Goal: Information Seeking & Learning: Understand process/instructions

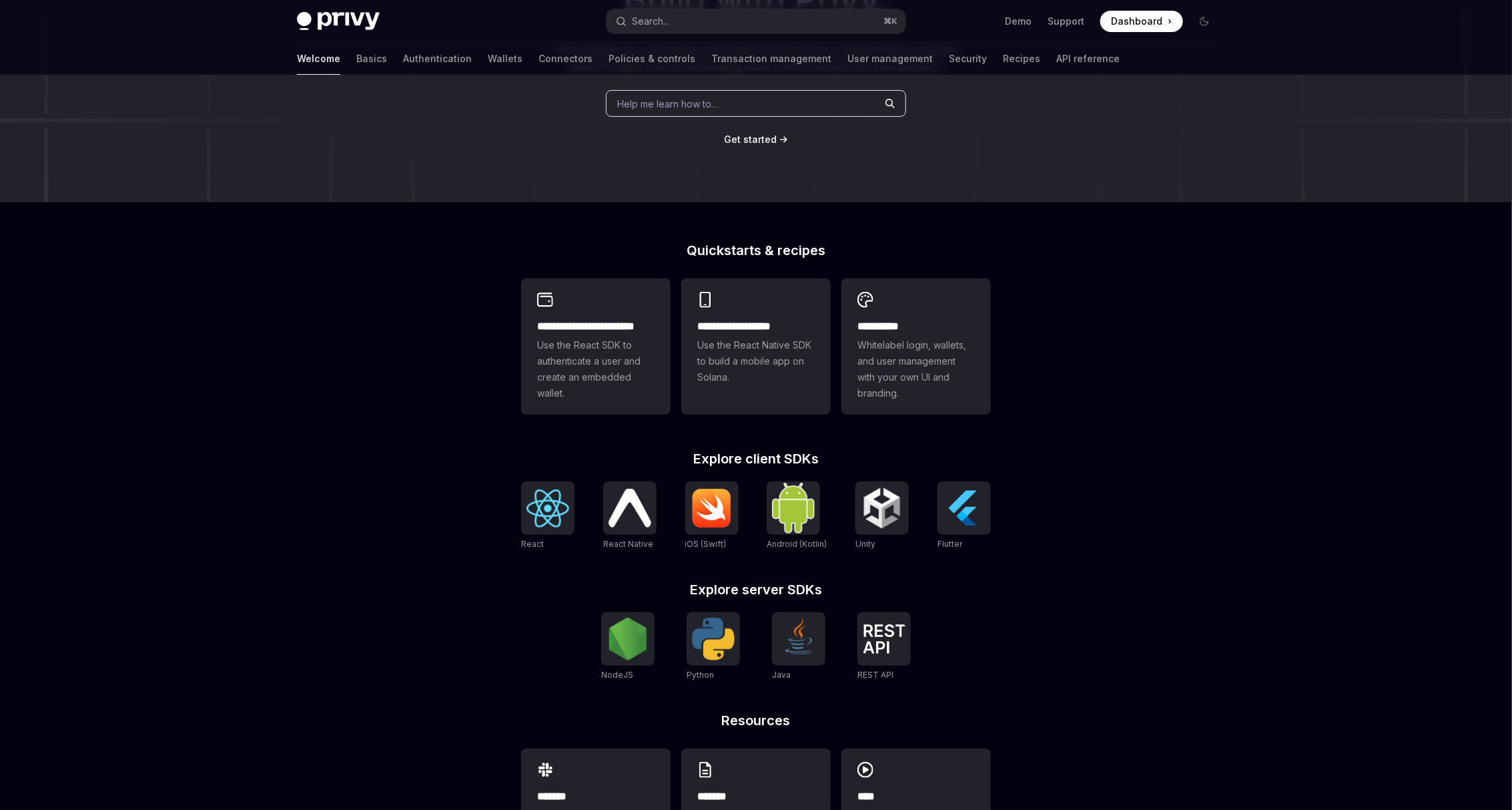
scroll to position [225, 0]
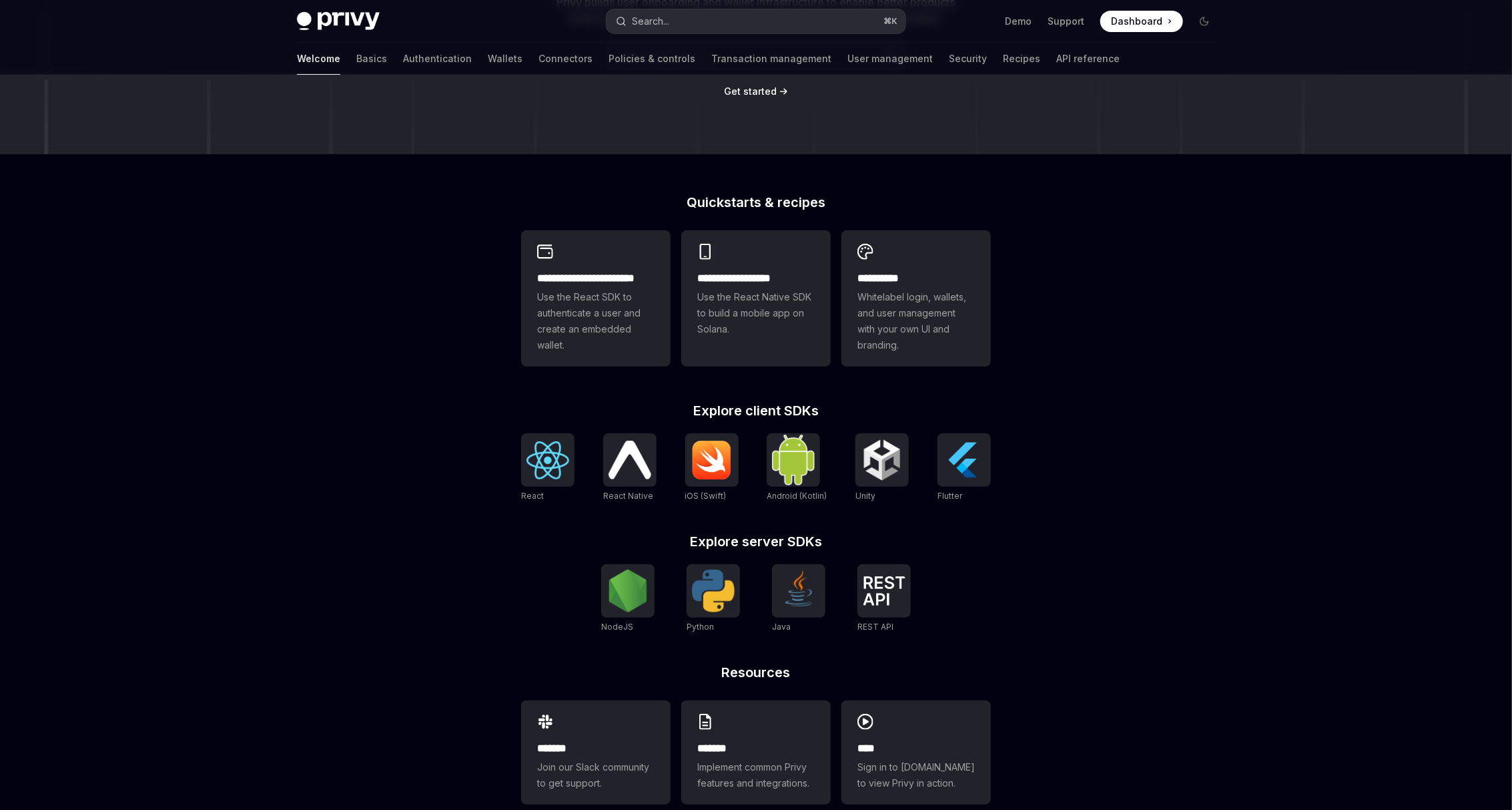
click at [662, 22] on div "Search..." at bounding box center [651, 21] width 37 height 16
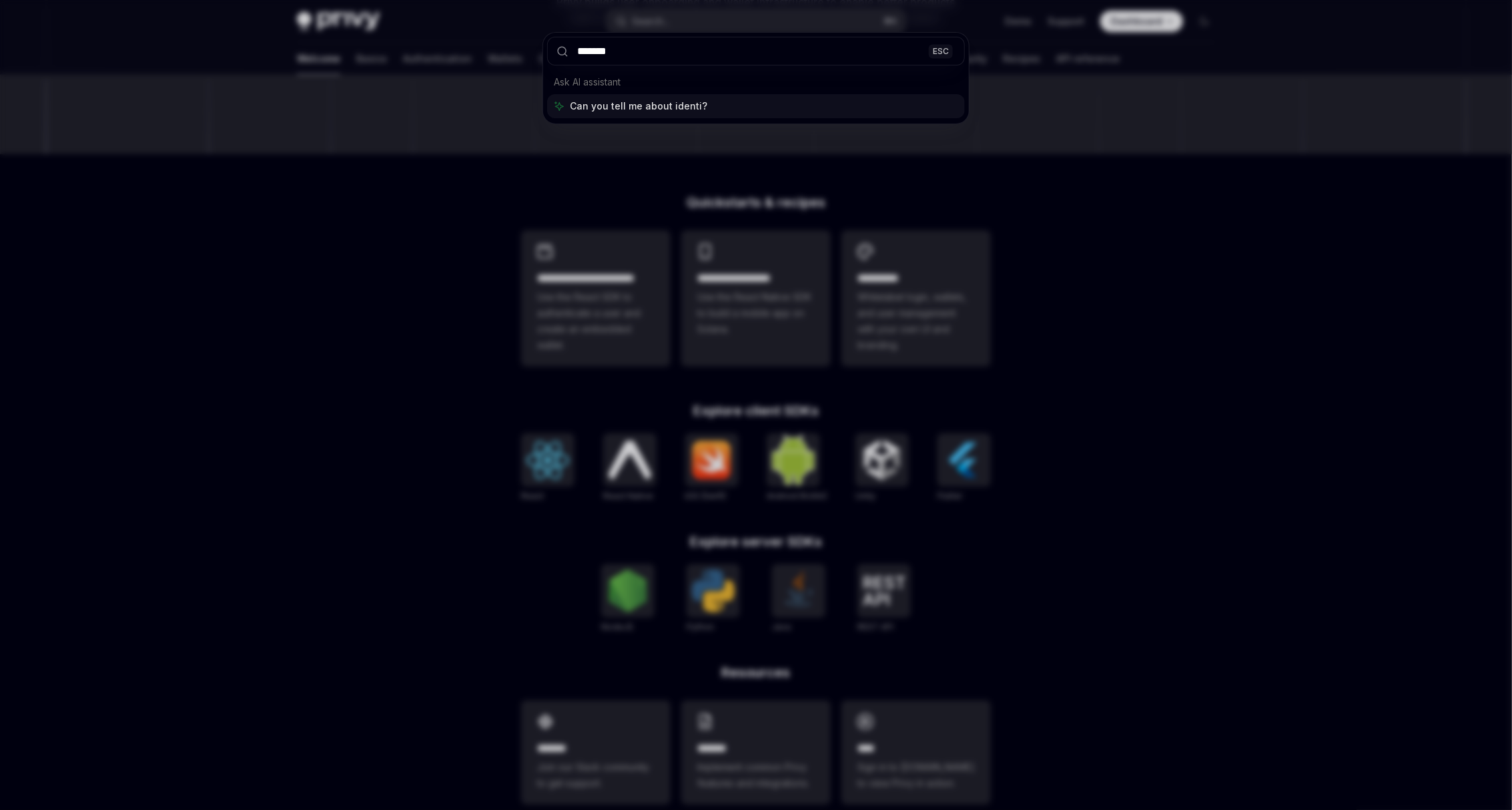
type input "********"
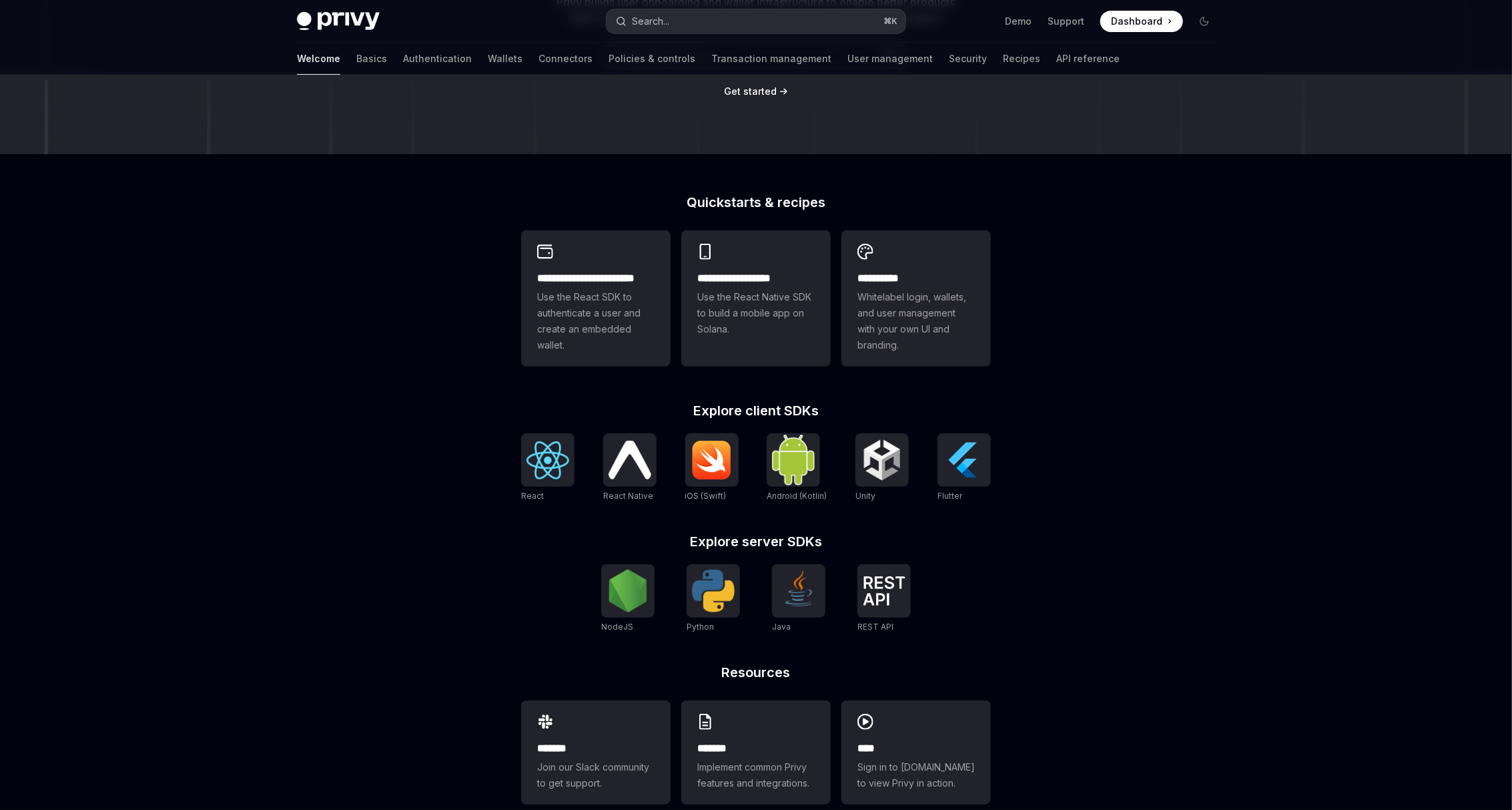
click at [718, 25] on button "Search... ⌘ K" at bounding box center [756, 21] width 299 height 24
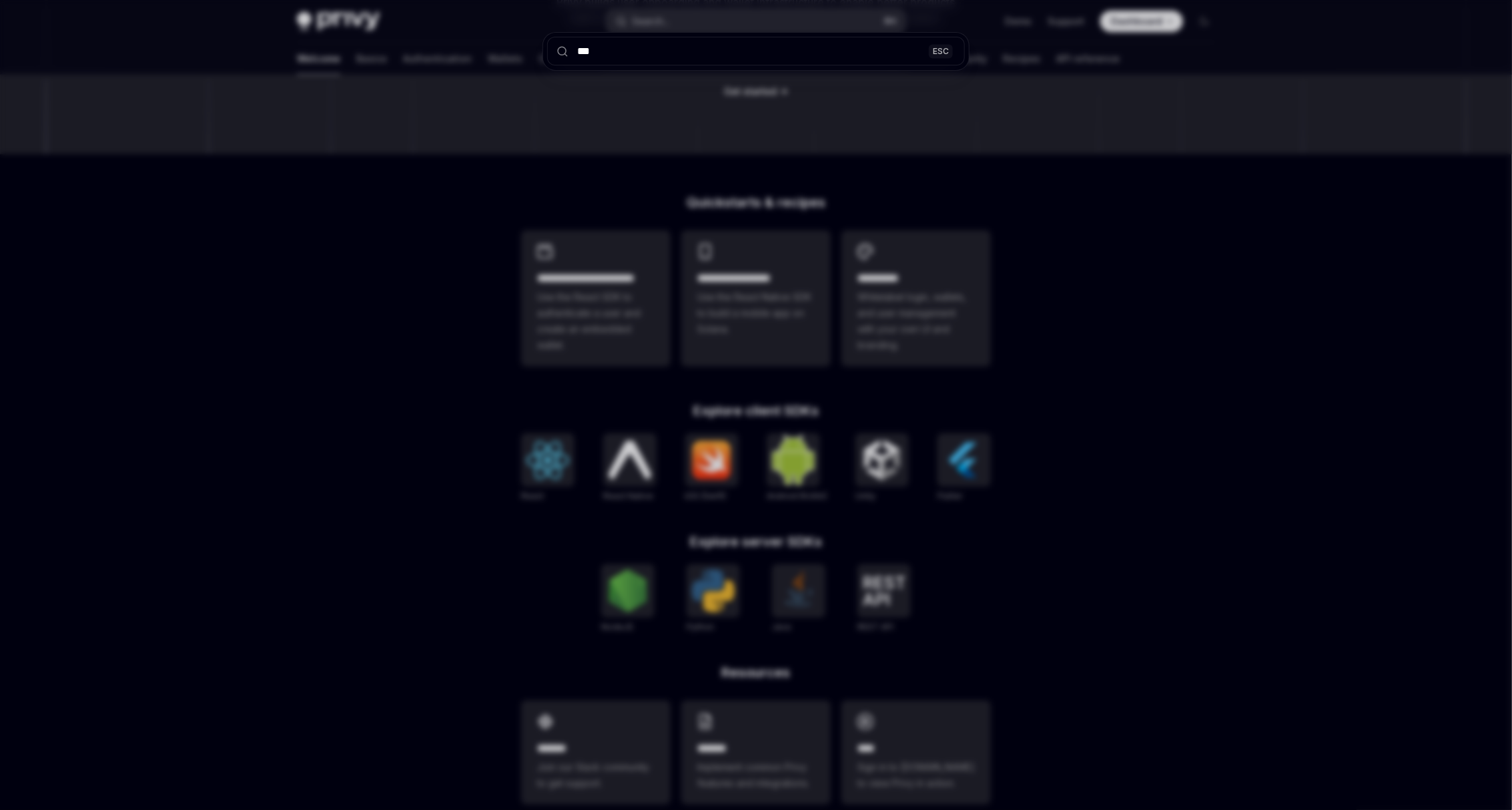
type input "****"
type textarea "*"
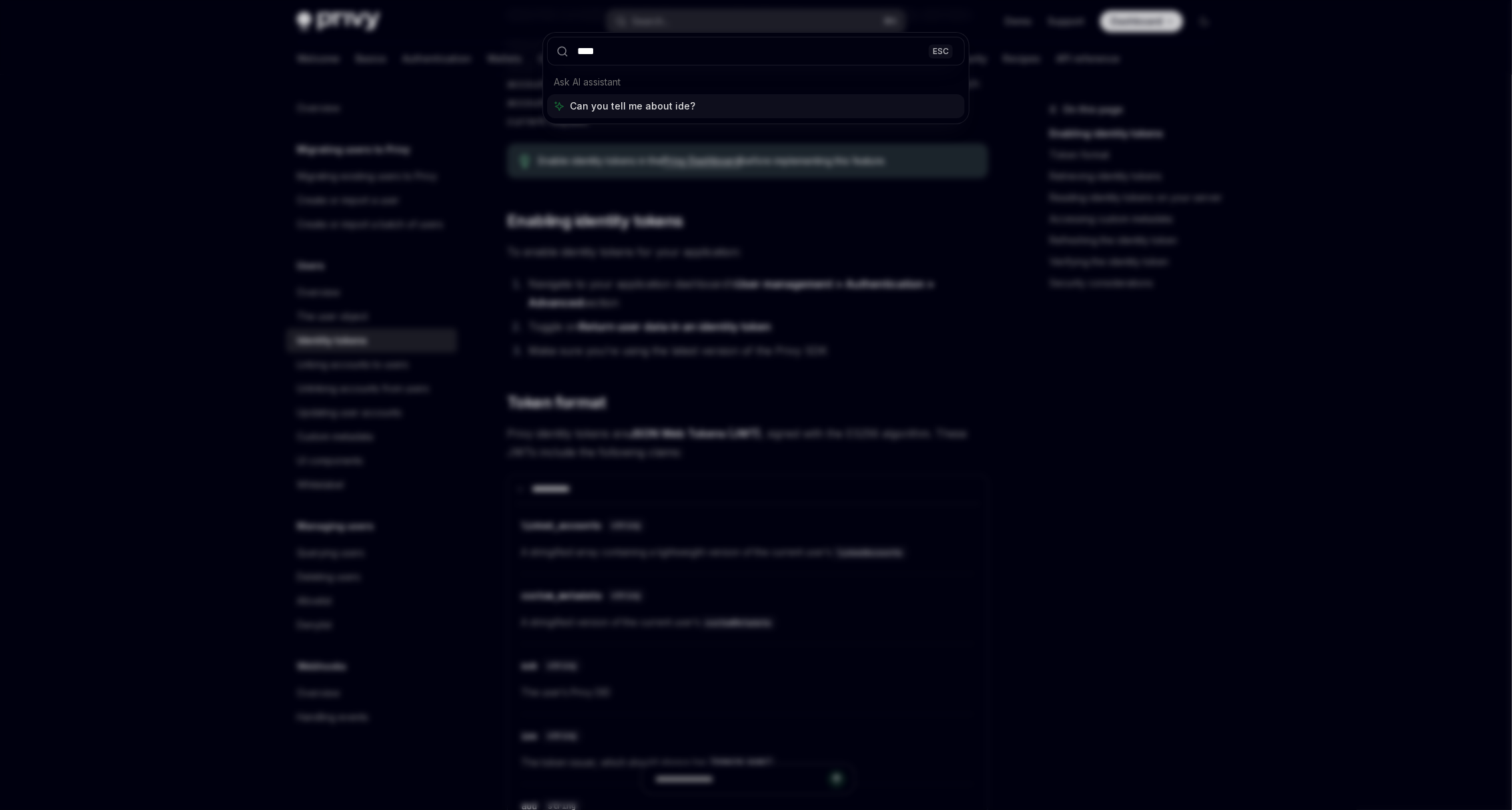
scroll to position [74, 0]
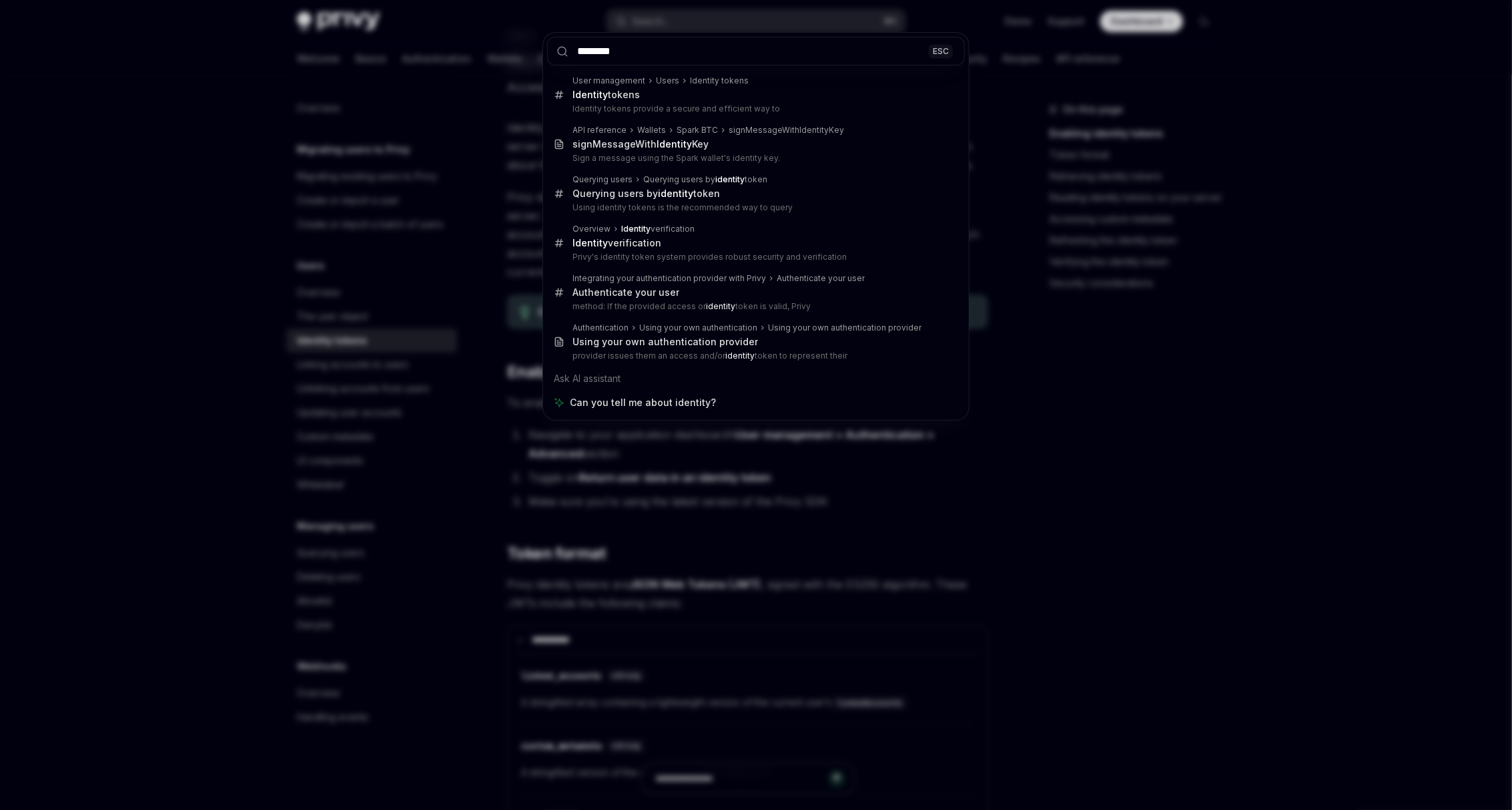
type input "********"
click at [1100, 675] on div "******** ESC User management Users Identity tokens Identity tokens Identity tok…" at bounding box center [756, 405] width 1512 height 810
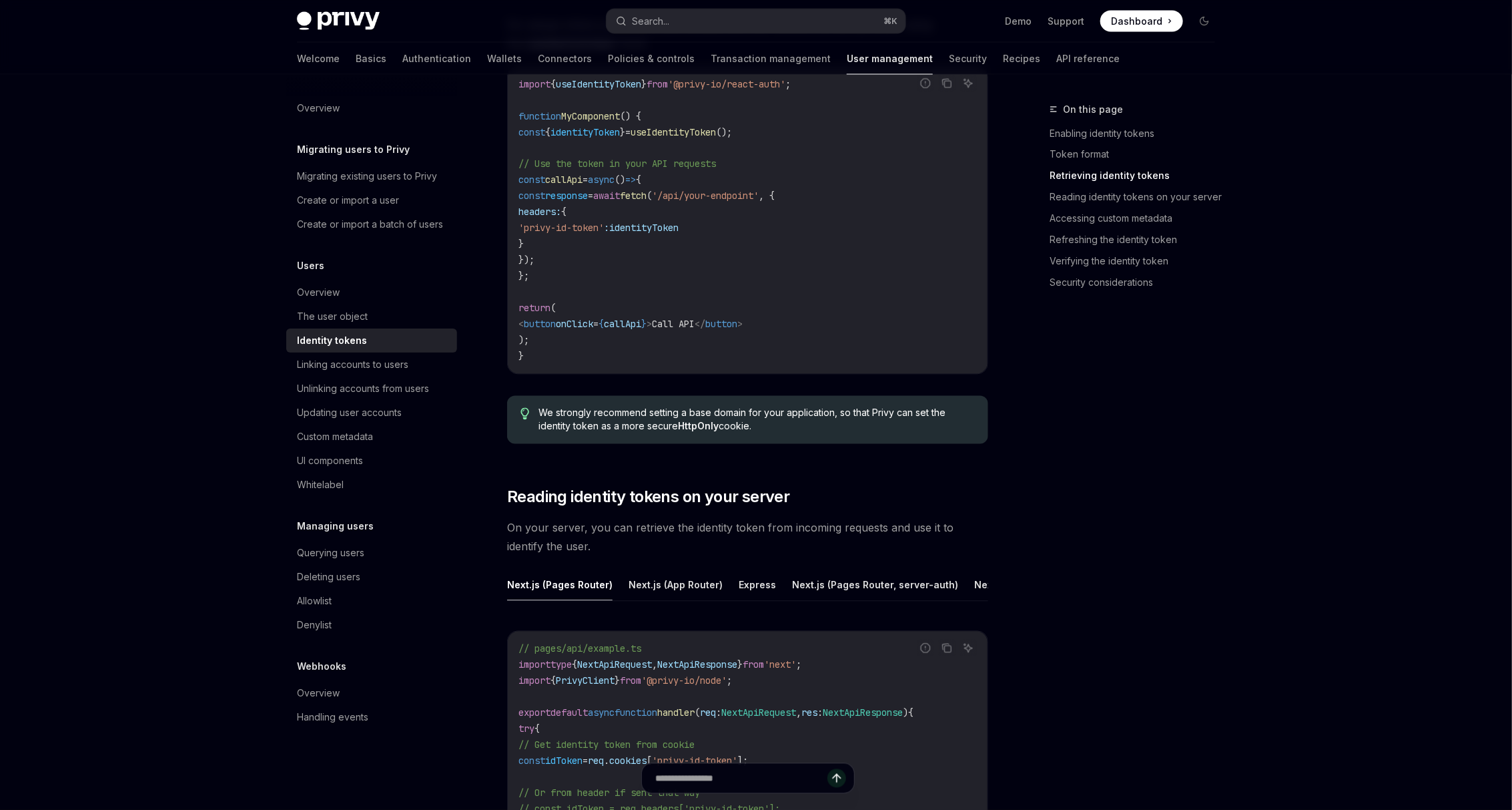
scroll to position [1056, 0]
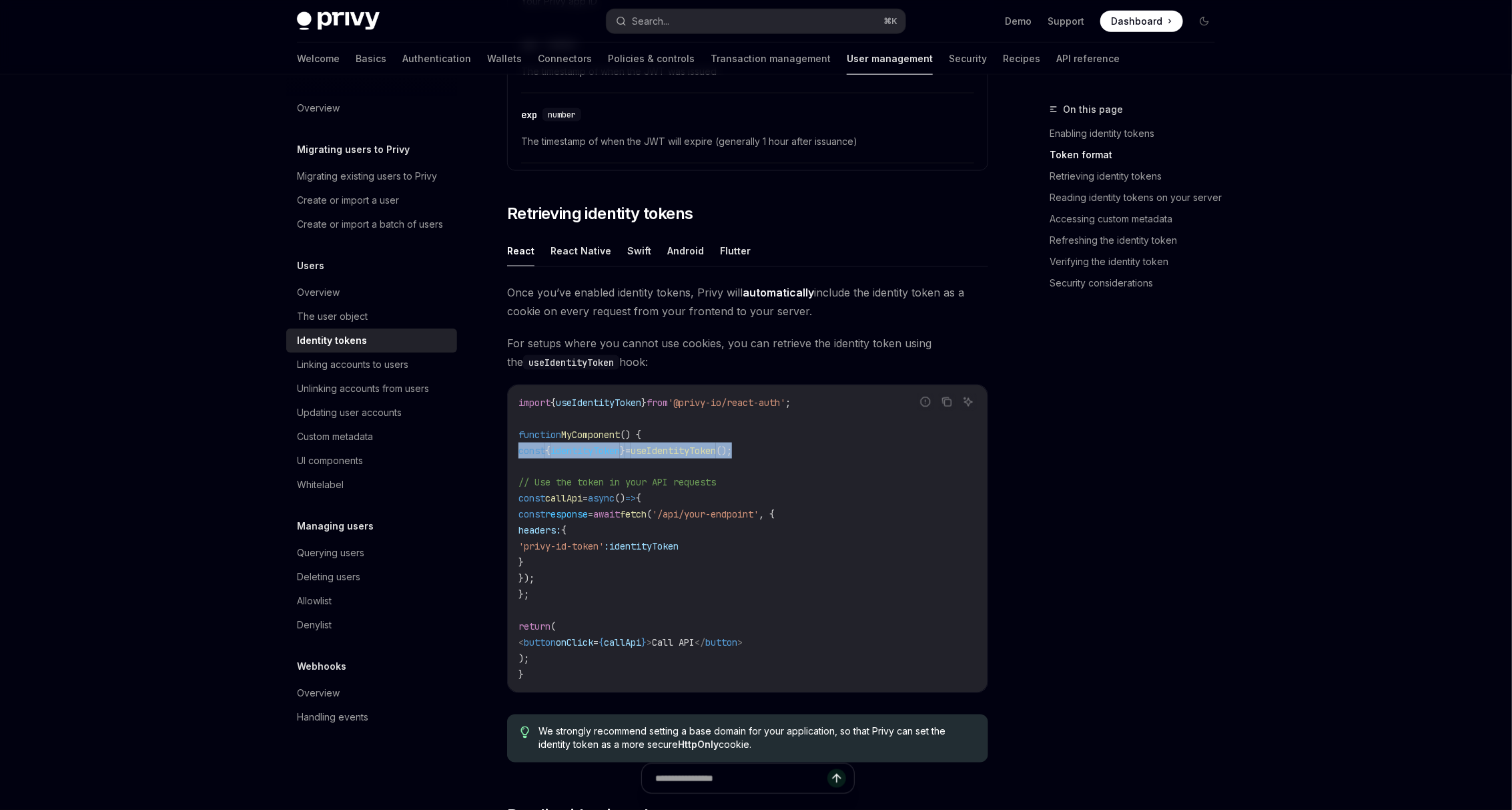
drag, startPoint x: 800, startPoint y: 447, endPoint x: 504, endPoint y: 447, distance: 296.0
copy span "const { identityToken } = useIdentityToken ();"
click at [588, 570] on code "import { useIdentityToken } from '@privy-io/react-auth' ; function MyComponent …" at bounding box center [747, 539] width 459 height 288
drag, startPoint x: 560, startPoint y: 544, endPoint x: 792, endPoint y: 542, distance: 232.0
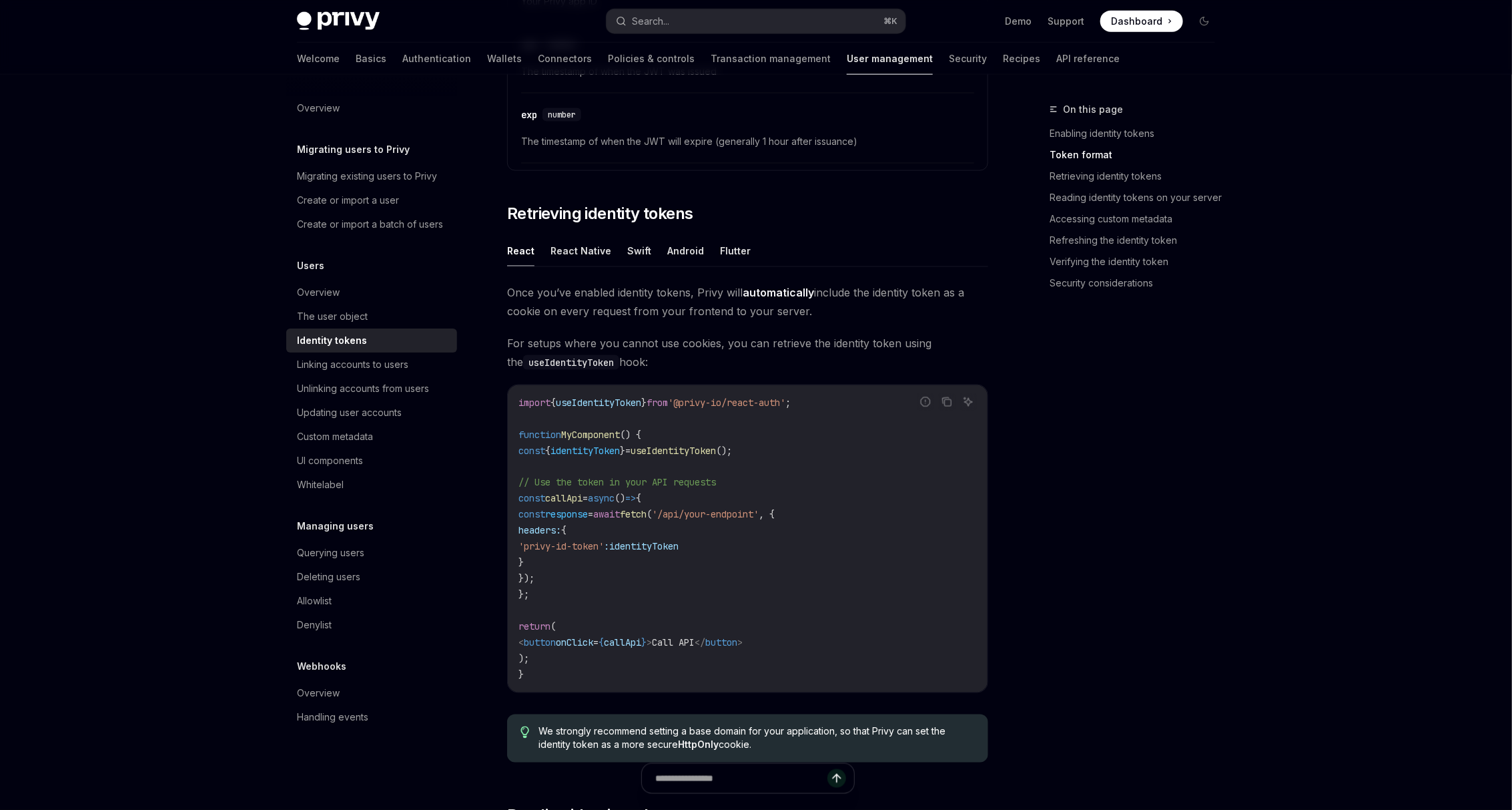
click at [792, 542] on code "import { useIdentityToken } from '@privy-io/react-auth' ; function MyComponent …" at bounding box center [747, 539] width 459 height 288
copy span "'privy-id-token' : identityToken"
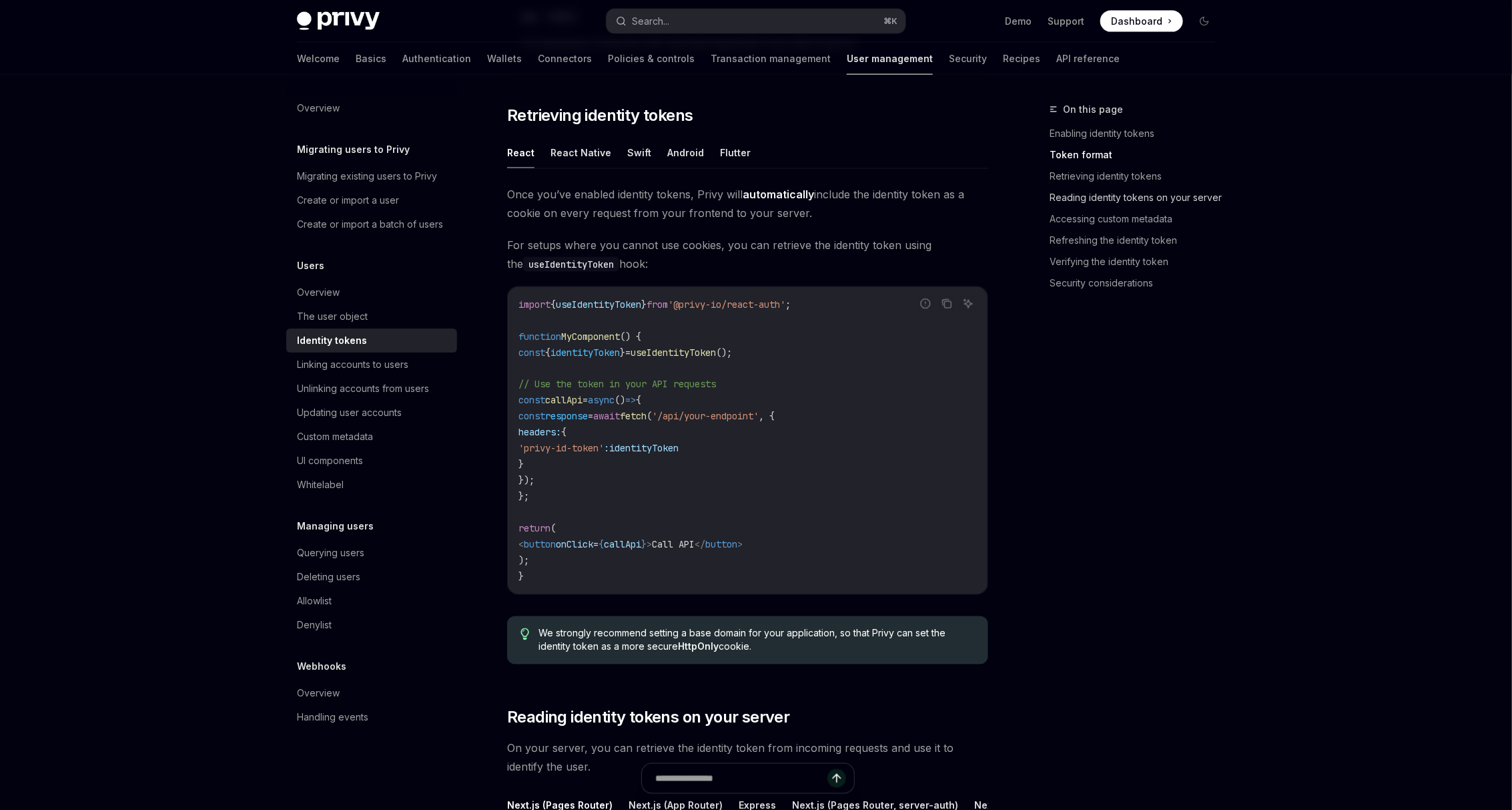
click at [1103, 204] on link "Reading identity tokens on your server" at bounding box center [1138, 198] width 176 height 22
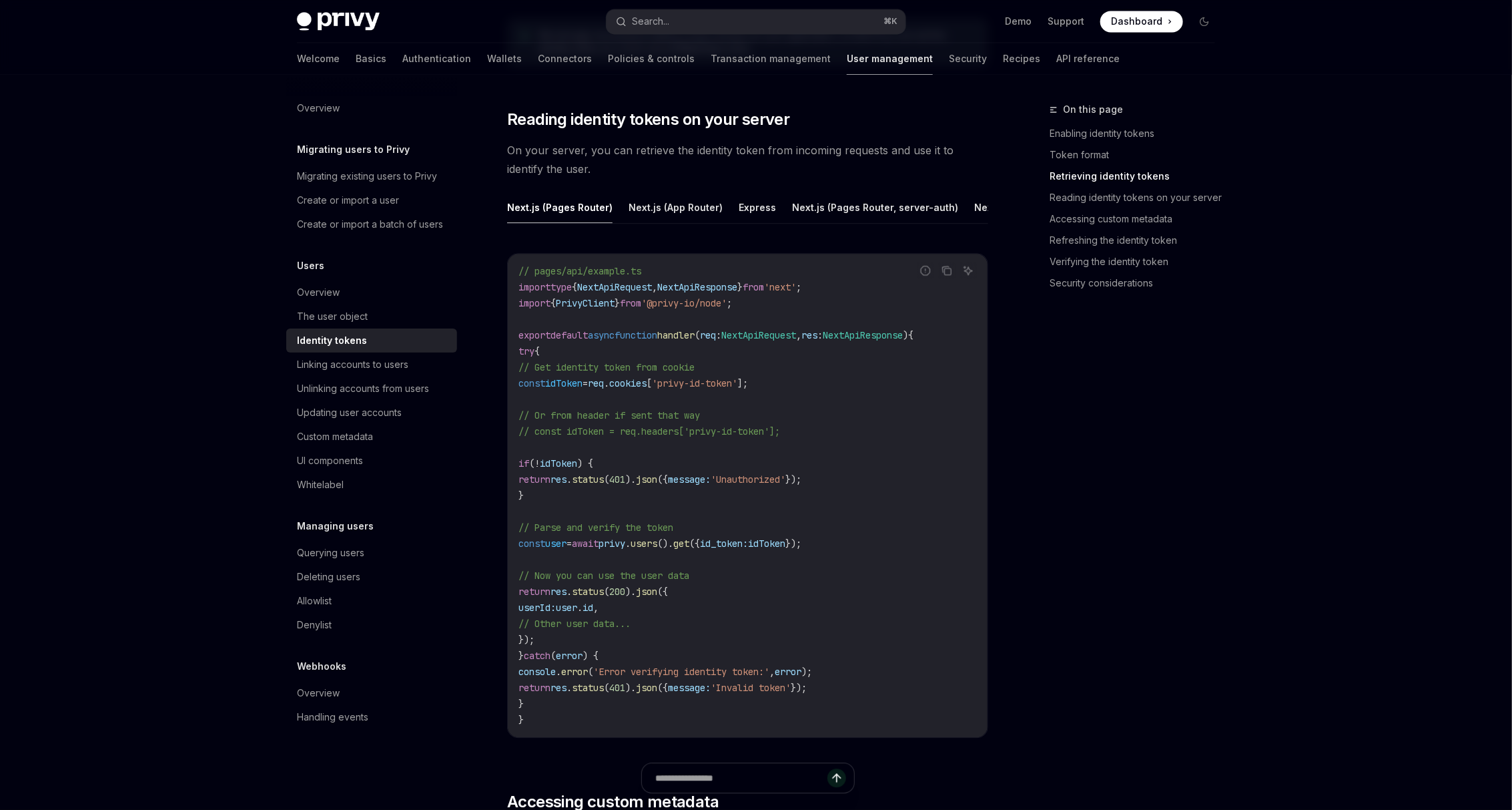
scroll to position [1757, 0]
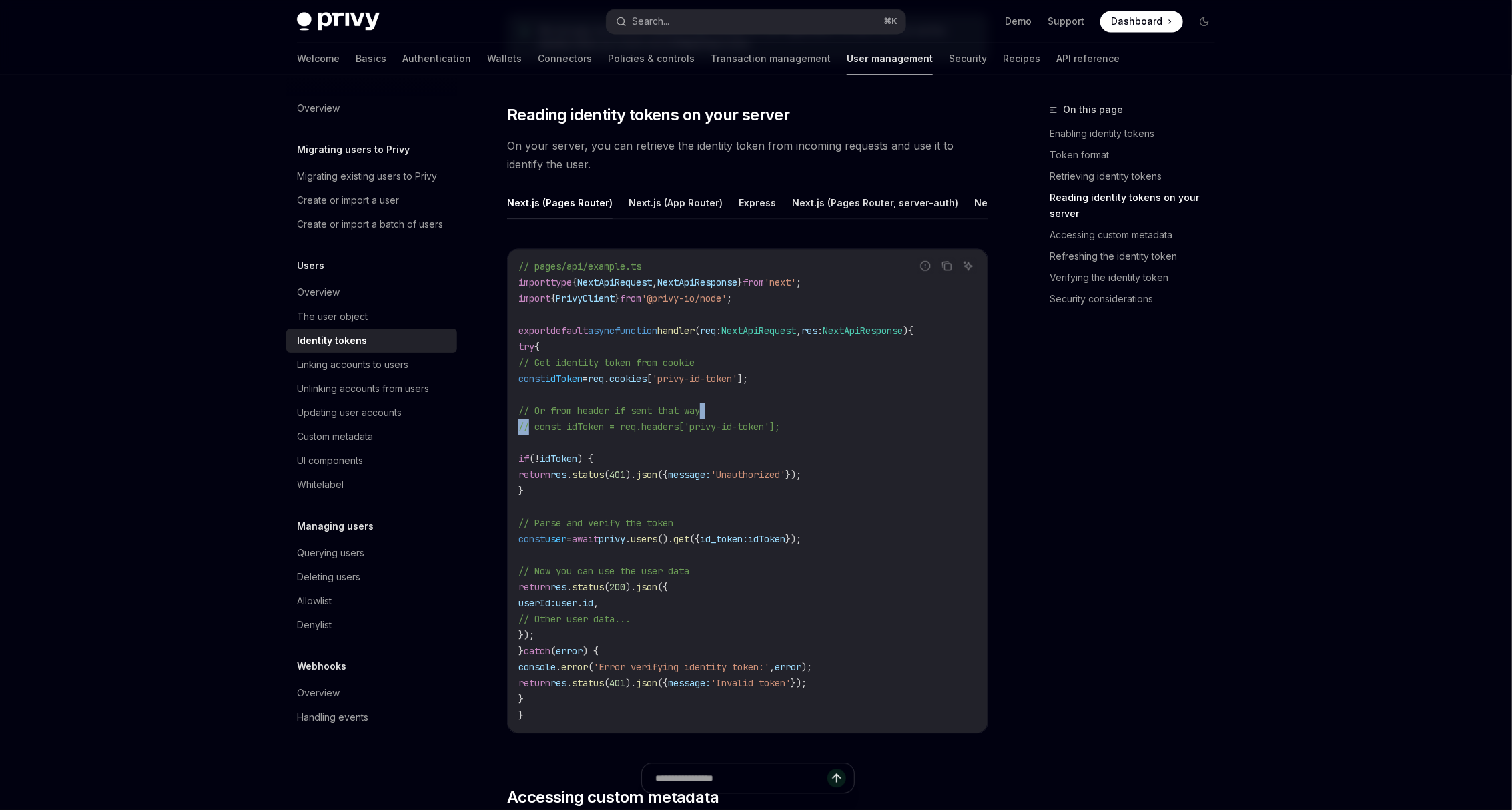
drag, startPoint x: 568, startPoint y: 420, endPoint x: 831, endPoint y: 415, distance: 263.0
click at [831, 415] on code "// pages/api/example.ts import type { NextApiRequest , NextApiResponse } from '…" at bounding box center [747, 490] width 459 height 465
drag, startPoint x: 830, startPoint y: 423, endPoint x: 494, endPoint y: 423, distance: 336.0
click at [494, 423] on div "Users Identity tokens OpenAI Open in ChatGPT Access user data securely with Pri…" at bounding box center [622, 804] width 736 height 4919
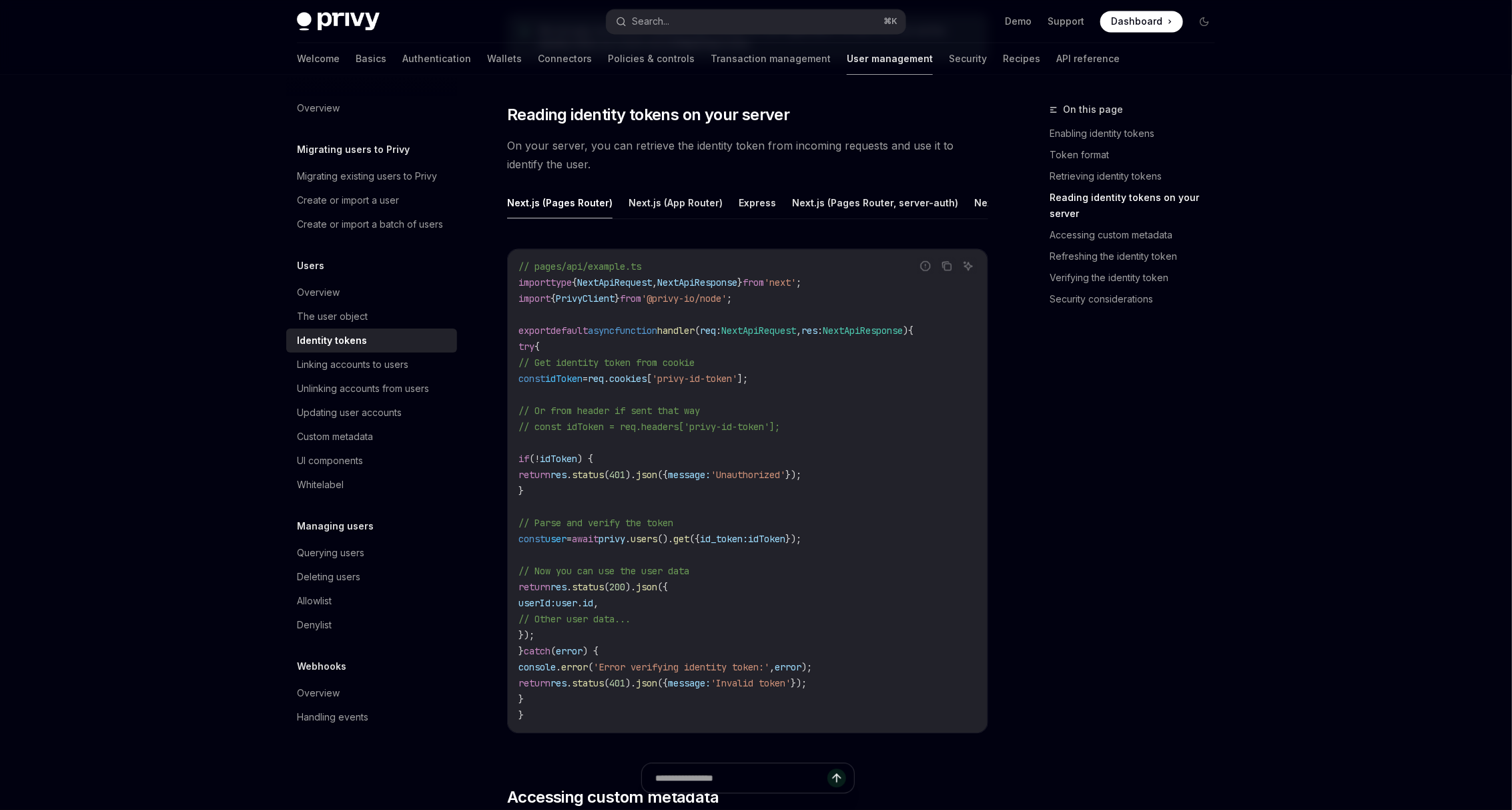
copy span "// const idToken = req.headers['privy-id-token'];"
click at [737, 379] on span "'privy-id-token'" at bounding box center [695, 379] width 86 height 12
click at [689, 203] on button "Next.js (App Router)" at bounding box center [676, 203] width 94 height 32
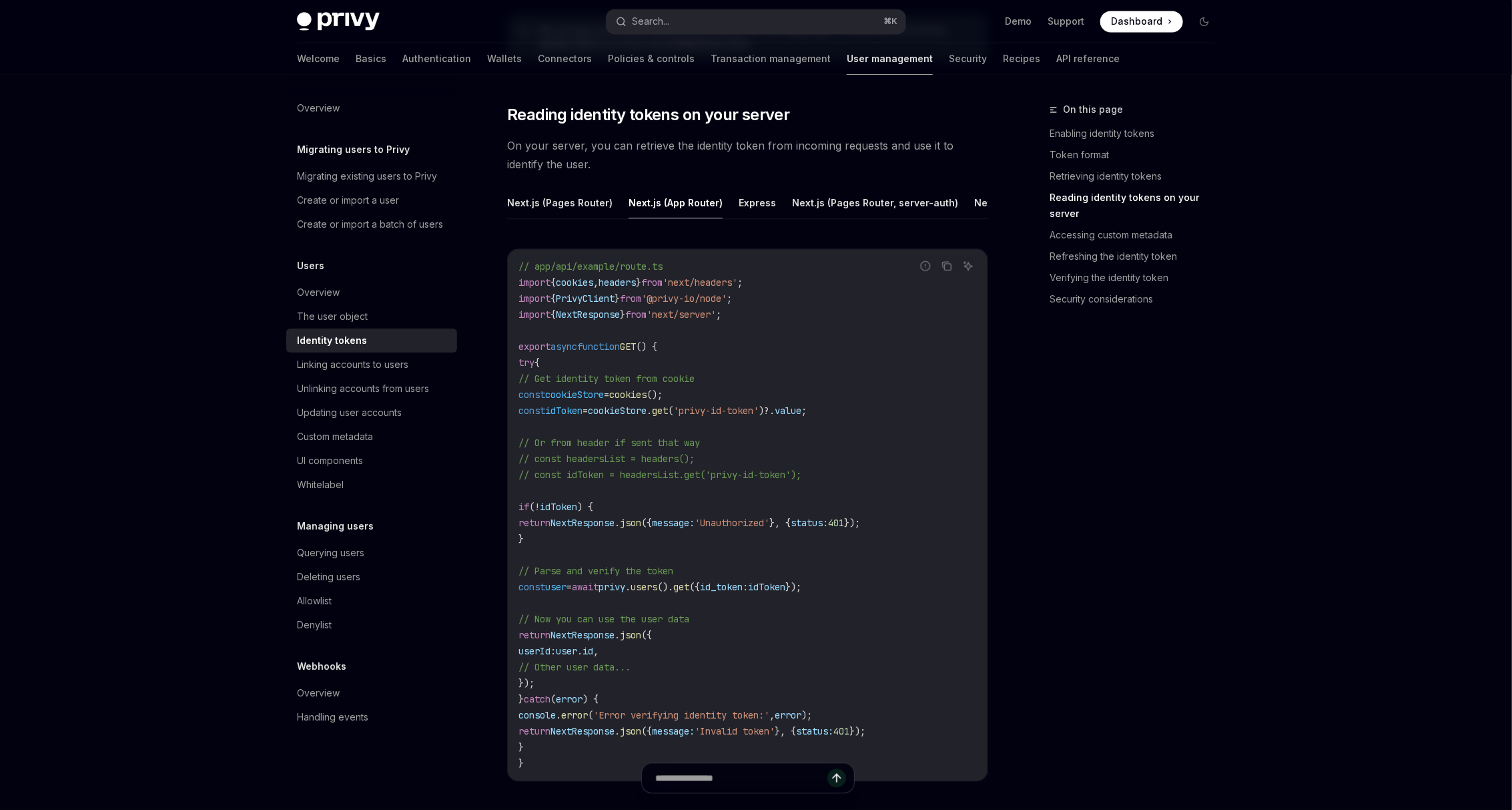
drag, startPoint x: 758, startPoint y: 470, endPoint x: 492, endPoint y: 440, distance: 267.7
copy code "// Or from header if sent that way // const headersList = headers(); // const i…"
click at [1143, 25] on span "Dashboard" at bounding box center [1137, 22] width 52 height 13
click at [325, 26] on img at bounding box center [338, 21] width 82 height 18
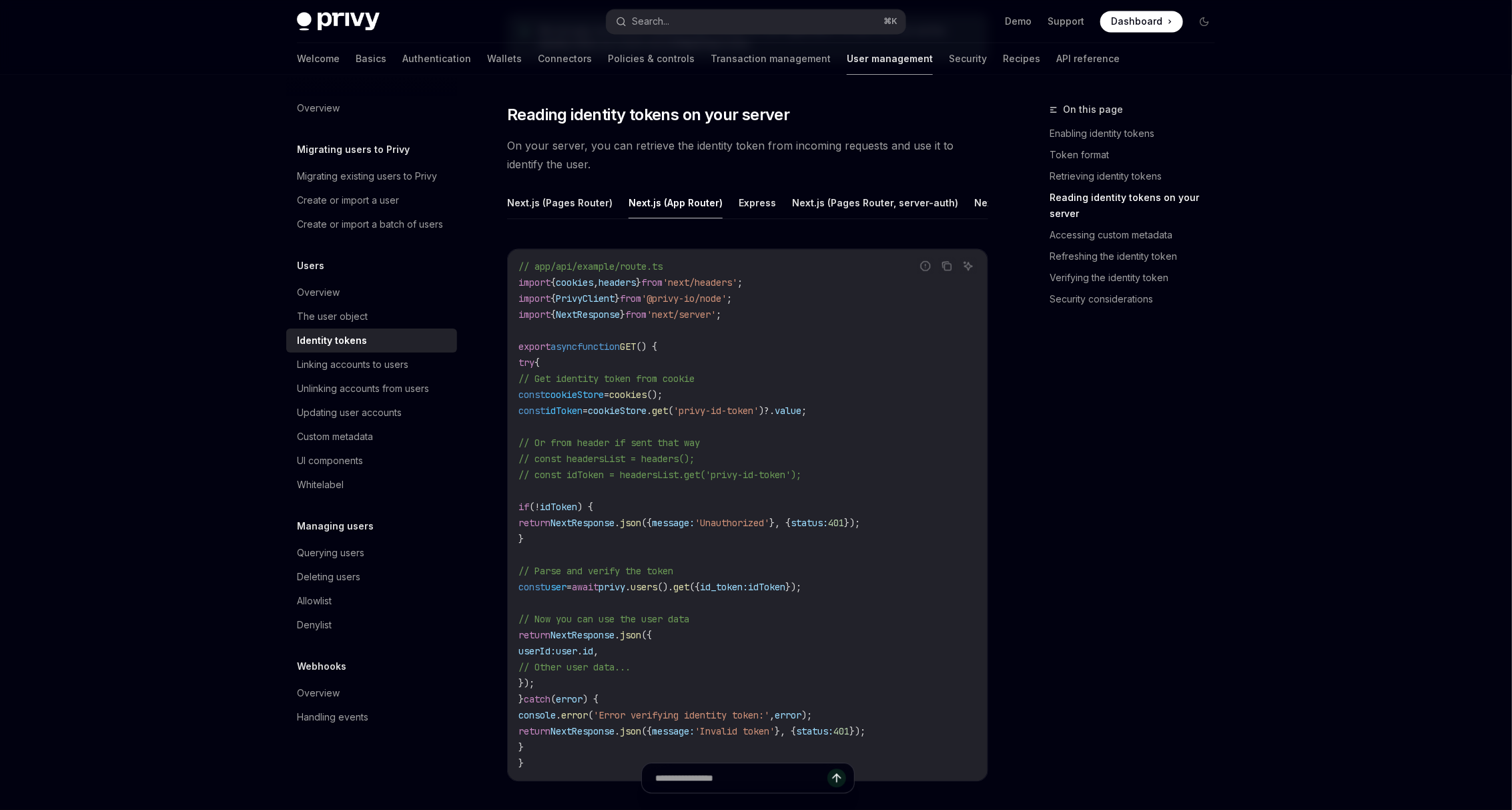
type textarea "*"
